Goal: Navigation & Orientation: Find specific page/section

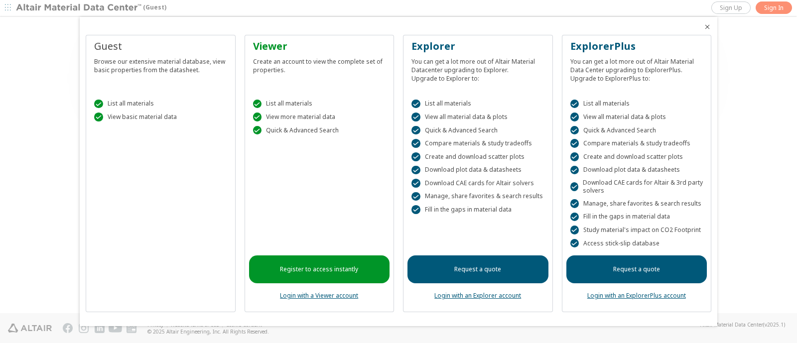
click at [496, 268] on link "Request a quote" at bounding box center [478, 270] width 141 height 28
drag, startPoint x: 137, startPoint y: 9, endPoint x: 71, endPoint y: 2, distance: 66.2
click at [71, 2] on div at bounding box center [398, 171] width 797 height 343
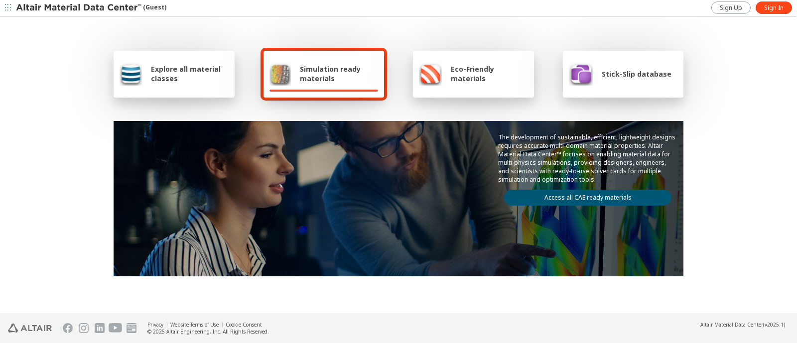
scroll to position [62, 0]
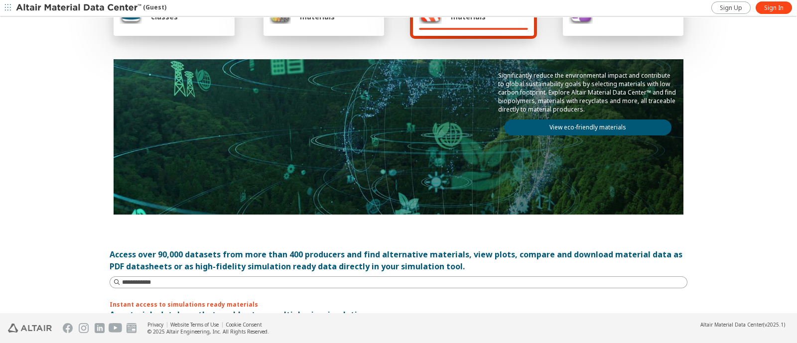
click at [49, 71] on div "Explore all material classes Simulation ready materials Eco-Friendly materials …" at bounding box center [398, 104] width 797 height 297
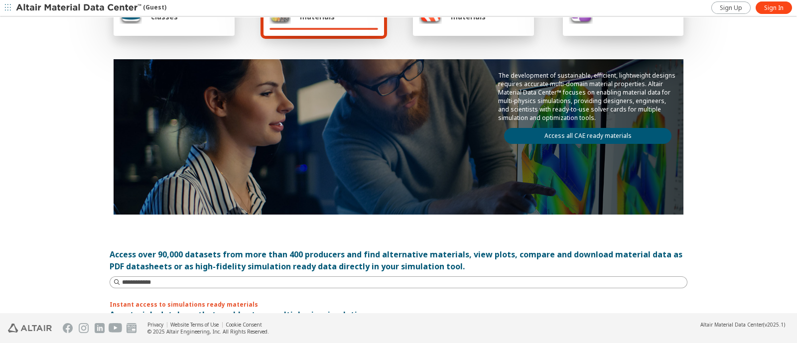
scroll to position [0, 0]
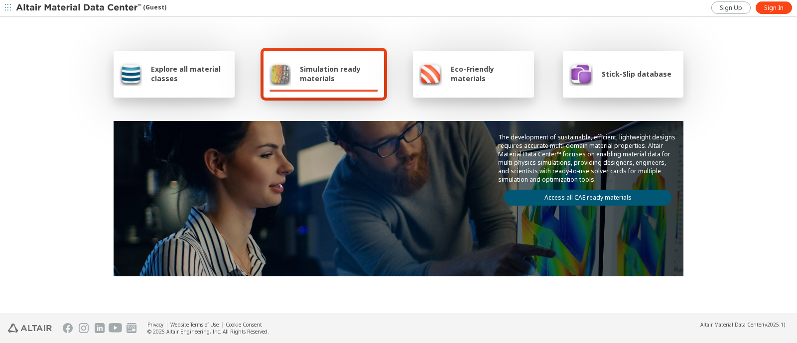
click at [12, 4] on span "button" at bounding box center [8, 8] width 10 height 16
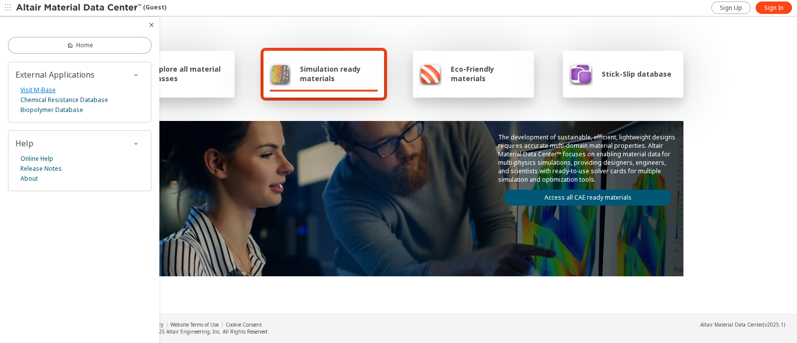
click at [30, 91] on link "Visit M-Base" at bounding box center [37, 90] width 35 height 10
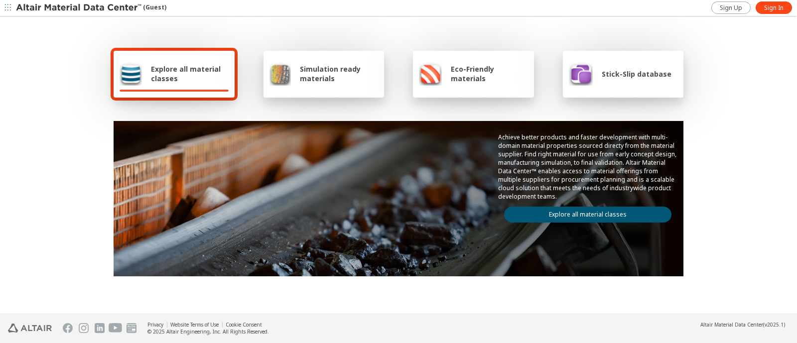
click at [10, 11] on icon "button" at bounding box center [8, 8] width 6 height 8
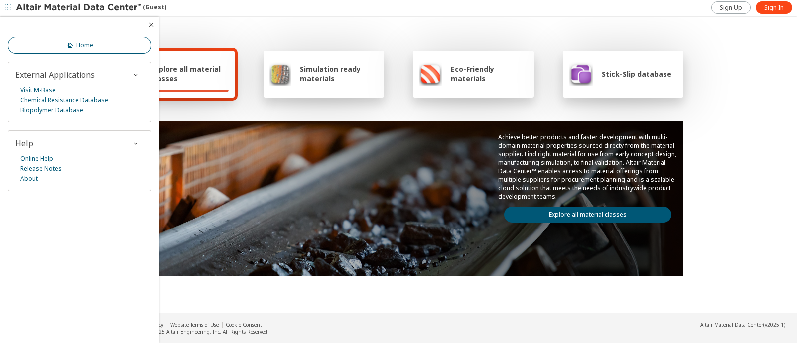
click at [101, 52] on link "Home" at bounding box center [80, 45] width 144 height 17
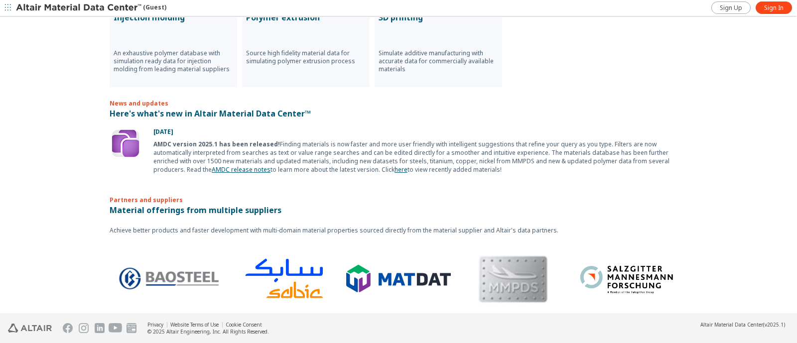
scroll to position [587, 0]
